Goal: Transaction & Acquisition: Book appointment/travel/reservation

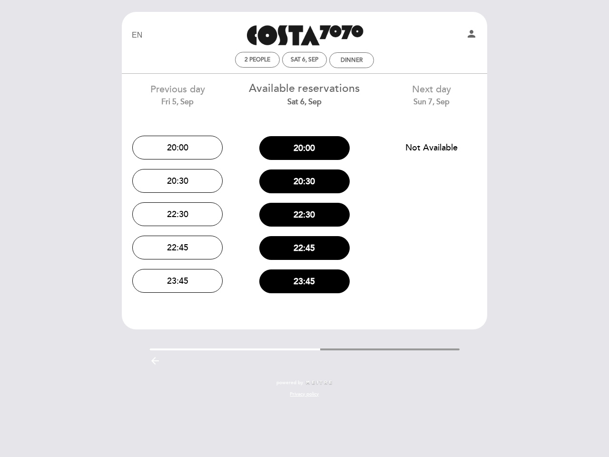
click at [304, 228] on div "22:30" at bounding box center [304, 214] width 113 height 33
click at [471, 35] on icon "person" at bounding box center [471, 33] width 11 height 11
click at [257, 59] on span "2 people" at bounding box center [257, 59] width 26 height 7
click at [304, 59] on div "2 people Sat 6, Sep Dinner" at bounding box center [305, 60] width 360 height 17
click at [351, 60] on div "2 people Sat 6, Sep Dinner" at bounding box center [305, 60] width 360 height 17
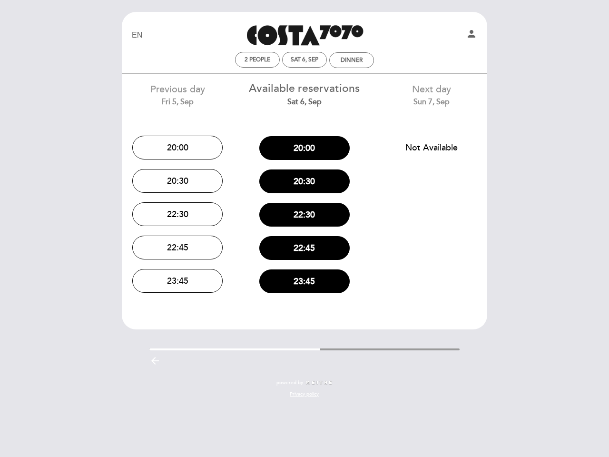
click at [177, 147] on button "20:00" at bounding box center [177, 148] width 90 height 24
click at [177, 181] on button "20:30" at bounding box center [177, 181] width 90 height 24
click at [177, 214] on button "22:30" at bounding box center [177, 214] width 90 height 24
click at [177, 247] on div "EN ES PT Costa 7070 person 2 people Sat 6, Sep Dinner Welcome Welcome, Change u…" at bounding box center [304, 209] width 379 height 395
click at [177, 281] on div "EN ES PT Costa 7070 person 2 people Sat 6, Sep Dinner Welcome Welcome, Change u…" at bounding box center [304, 209] width 379 height 395
